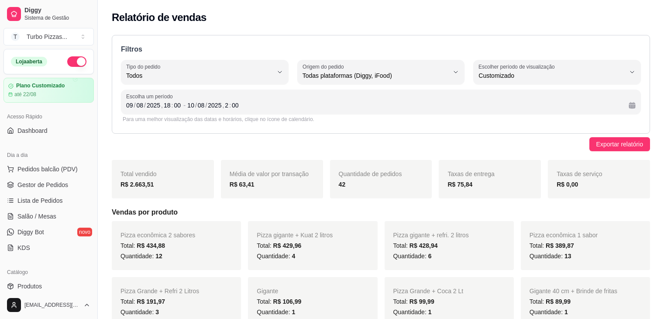
select select "ALL"
select select "-1"
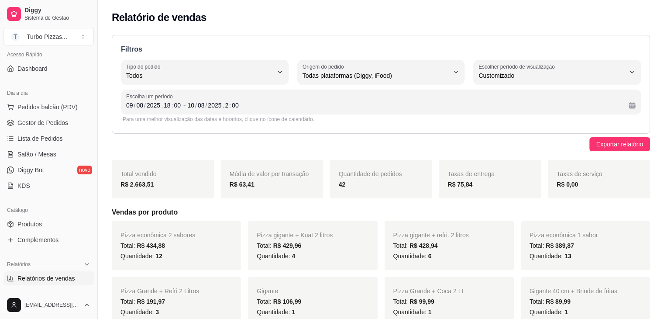
scroll to position [64, 0]
drag, startPoint x: 94, startPoint y: 139, endPoint x: 93, endPoint y: 128, distance: 11.0
click at [93, 128] on div "Diggy Sistema de Gestão T Turbo Pizzas ... Loja aberta Plano Customizado até 22…" at bounding box center [48, 159] width 97 height 319
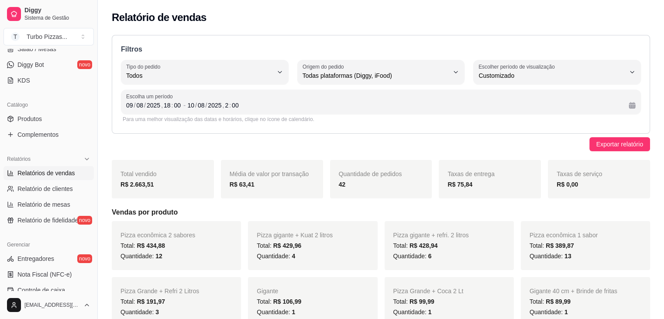
scroll to position [172, 0]
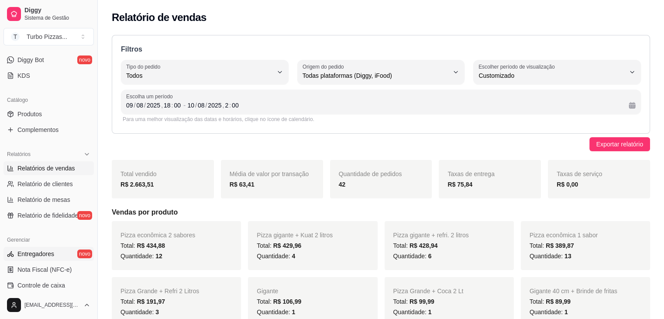
click at [53, 255] on span "Entregadores" at bounding box center [35, 253] width 37 height 9
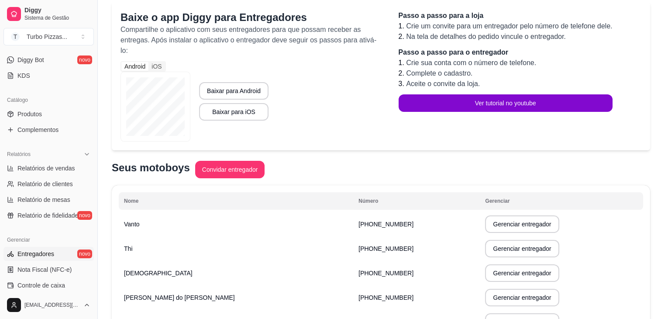
scroll to position [98, 0]
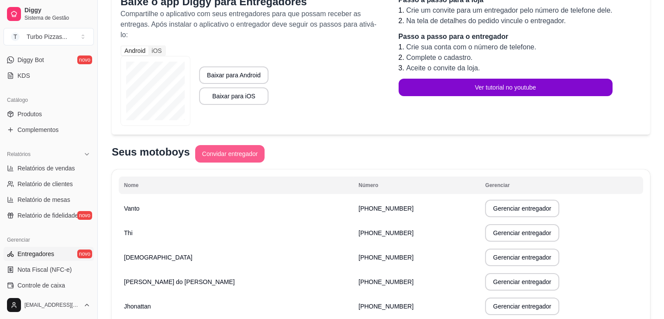
click at [236, 152] on button "Convidar entregador" at bounding box center [230, 153] width 70 height 17
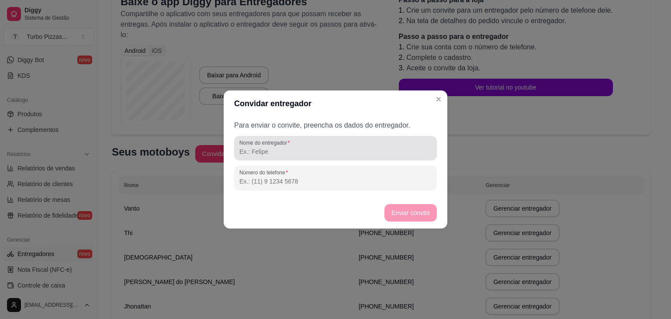
click at [260, 154] on input "Nome do entregador" at bounding box center [335, 151] width 192 height 9
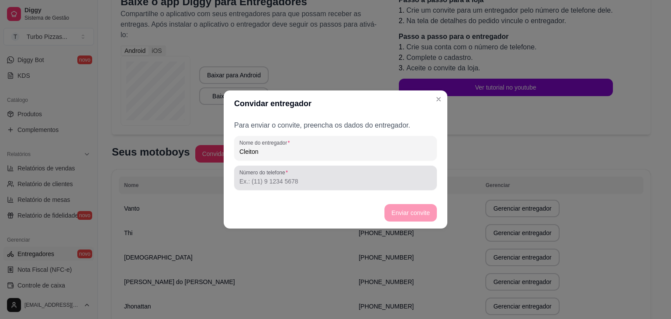
type input "Cleiton"
click at [264, 189] on div "Número do telefone" at bounding box center [335, 177] width 203 height 24
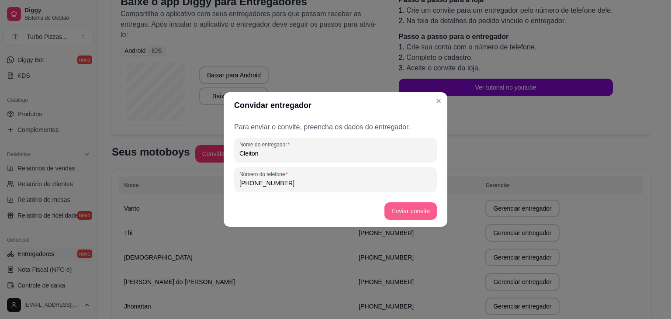
type input "[PHONE_NUMBER]"
click at [405, 213] on button "Enviar convite" at bounding box center [410, 211] width 51 height 17
